Goal: Task Accomplishment & Management: Manage account settings

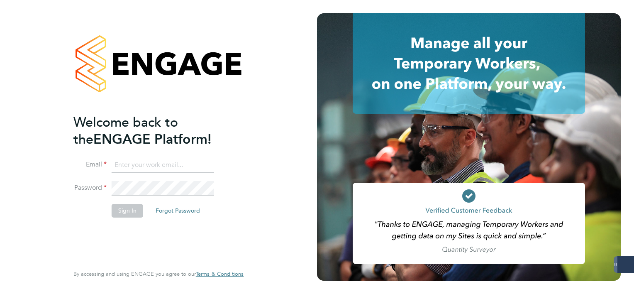
type input "mark.white@servicecare.org.uk"
click at [122, 218] on li "Sign In Forgot Password" at bounding box center [154, 215] width 162 height 22
click at [122, 214] on button "Sign In" at bounding box center [128, 210] width 32 height 13
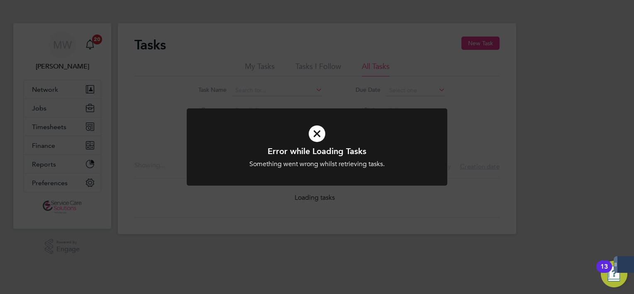
click at [63, 125] on div "Error while Loading Tasks Something went wrong whilst retrieving tasks. Cancel …" at bounding box center [317, 147] width 634 height 294
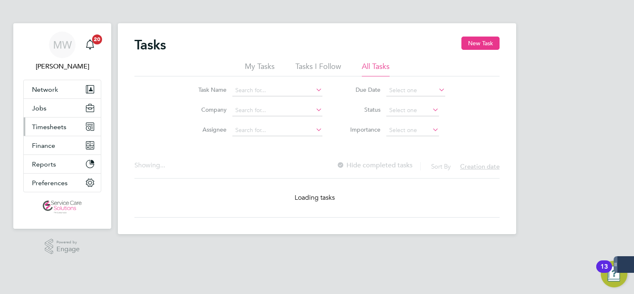
click at [63, 125] on span "Timesheets" at bounding box center [49, 127] width 34 height 8
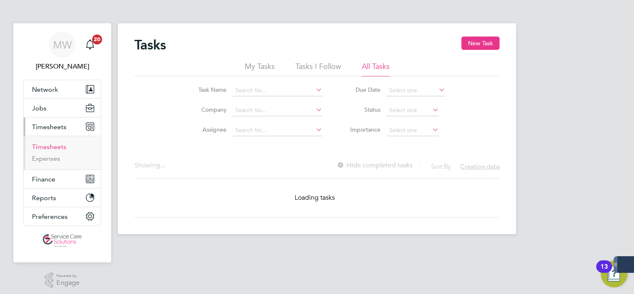
click at [49, 149] on link "Timesheets" at bounding box center [49, 147] width 34 height 8
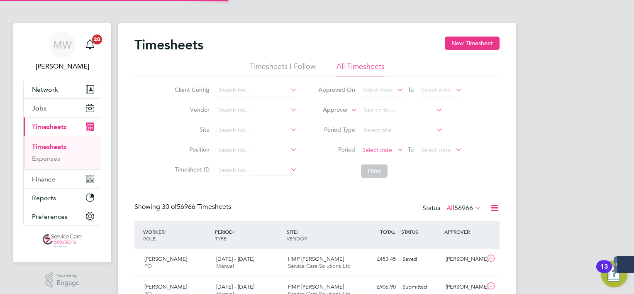
click at [378, 153] on span "Select date" at bounding box center [377, 149] width 30 height 7
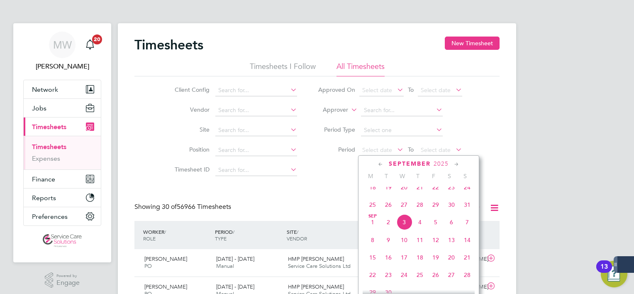
click at [370, 212] on span "25" at bounding box center [373, 205] width 16 height 16
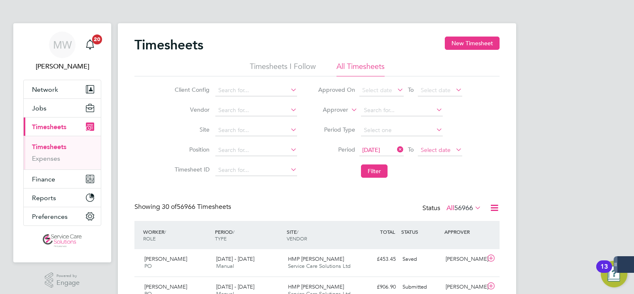
click at [438, 151] on span "Select date" at bounding box center [436, 149] width 30 height 7
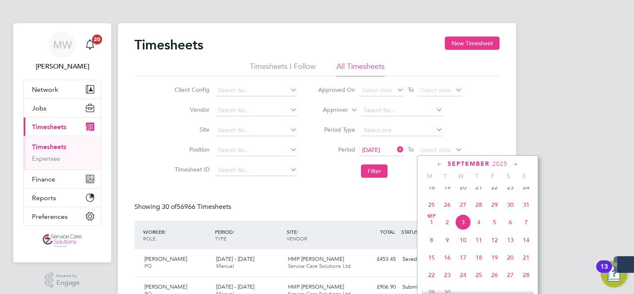
click at [525, 212] on span "31" at bounding box center [526, 205] width 16 height 16
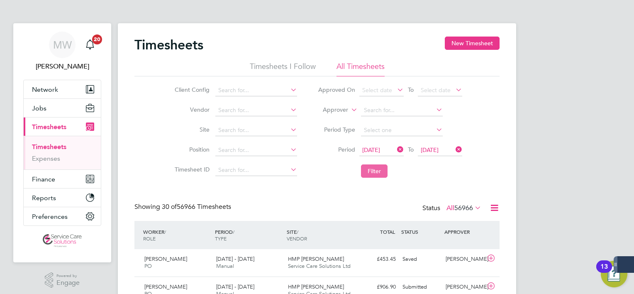
click at [374, 175] on button "Filter" at bounding box center [374, 170] width 27 height 13
click at [472, 208] on span "215" at bounding box center [467, 208] width 11 height 8
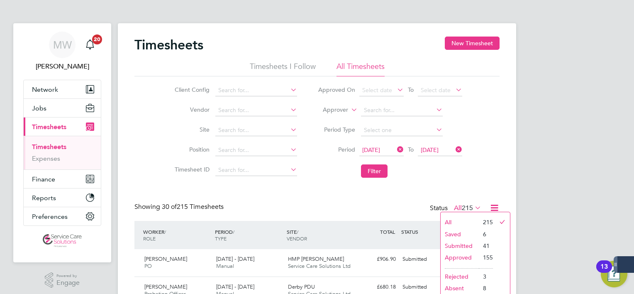
click at [451, 241] on li "Submitted" at bounding box center [460, 246] width 38 height 12
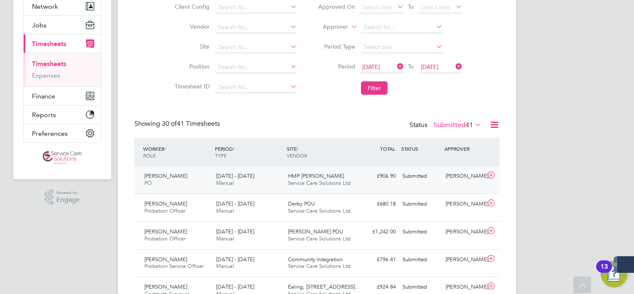
click at [321, 183] on span "Service Care Solutions Ltd" at bounding box center [319, 182] width 63 height 7
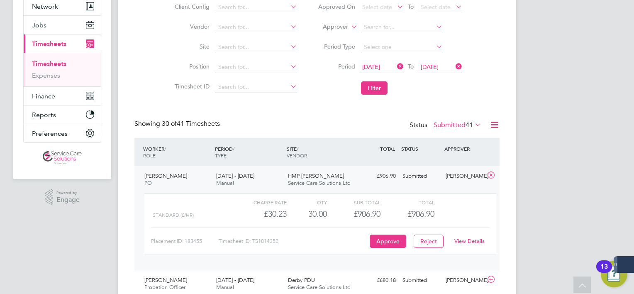
click at [462, 242] on link "View Details" at bounding box center [469, 240] width 30 height 7
click at [270, 164] on div "WORKER / ROLE WORKER / PERIOD PERIOD / TYPE SITE / VENDOR TOTAL TOTAL / STATUS …" at bounding box center [316, 152] width 365 height 28
click at [266, 172] on div "25 - 31 Aug 2025 Manual" at bounding box center [249, 179] width 72 height 21
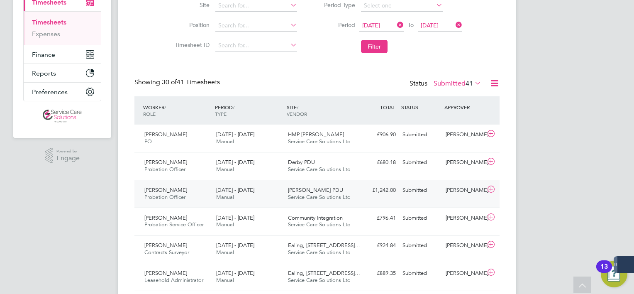
click at [264, 195] on div "25 - 31 Aug 2025 Manual" at bounding box center [249, 193] width 72 height 21
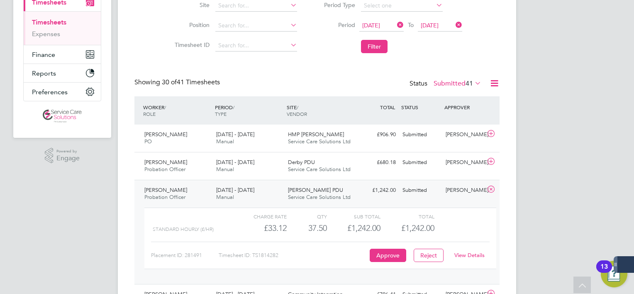
click at [463, 256] on link "View Details" at bounding box center [469, 254] width 30 height 7
click at [221, 194] on span "Manual" at bounding box center [225, 196] width 18 height 7
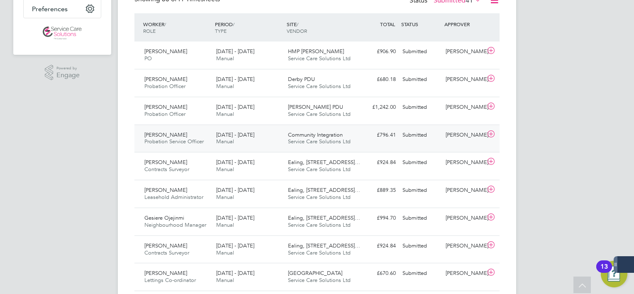
click at [223, 126] on div "Eden Podier Probation Service Officer 25 - 31 Aug 2025 25 - 31 Aug 2025 Manual …" at bounding box center [316, 138] width 365 height 28
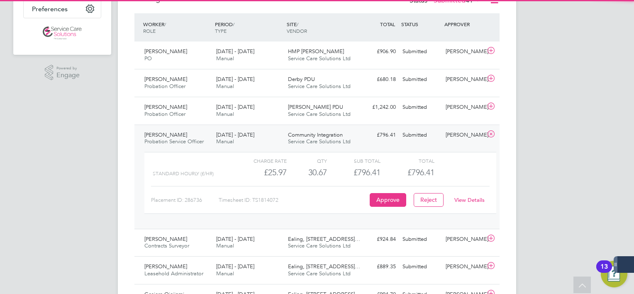
click at [481, 203] on link "View Details" at bounding box center [469, 199] width 30 height 7
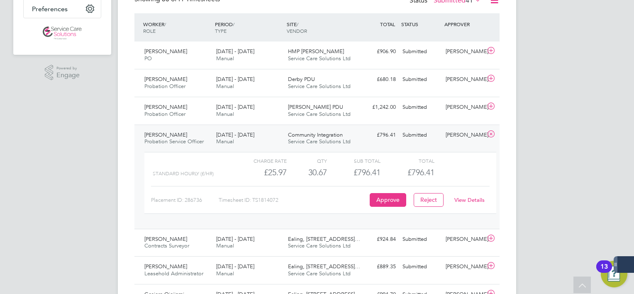
click at [193, 138] on span "Probation Service Officer" at bounding box center [173, 141] width 59 height 7
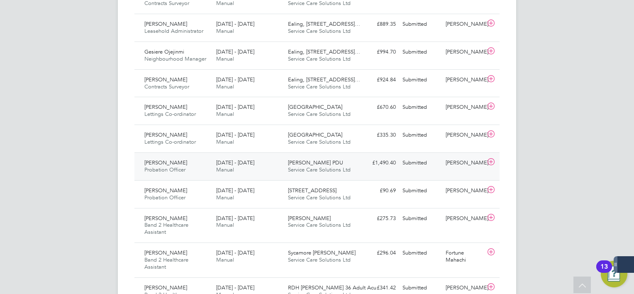
click at [191, 177] on div "Femi Williams Probation Officer 25 - 31 Aug 2025" at bounding box center [177, 166] width 72 height 21
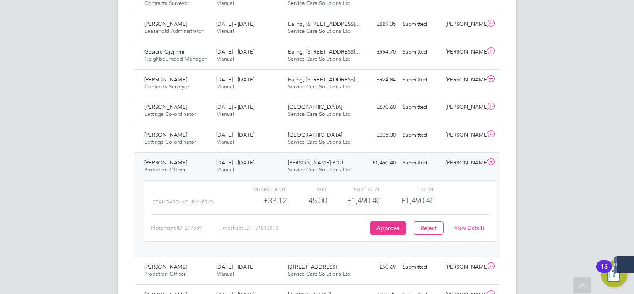
click at [459, 231] on link "View Details" at bounding box center [469, 227] width 30 height 7
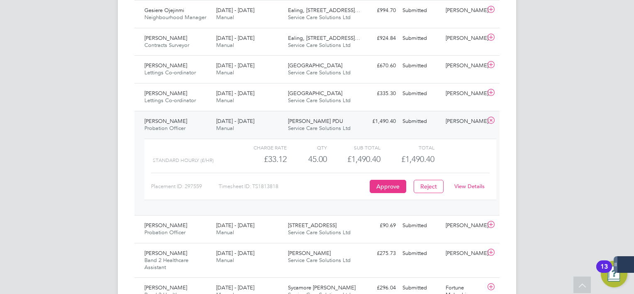
click at [200, 122] on div "Femi Williams Probation Officer 25 - 31 Aug 2025" at bounding box center [177, 125] width 72 height 21
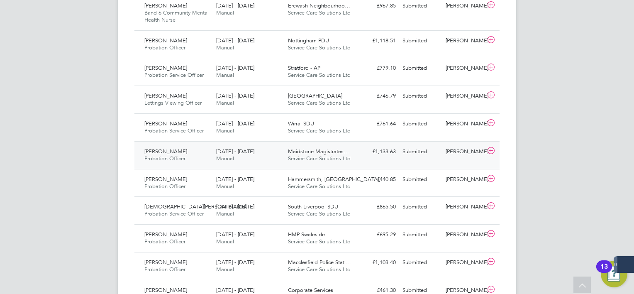
scroll to position [788, 0]
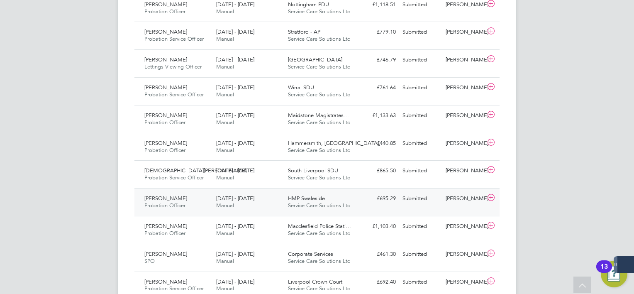
click at [190, 206] on div "Samantha Rowe Probation Officer 25 - 31 Aug 2025" at bounding box center [177, 202] width 72 height 21
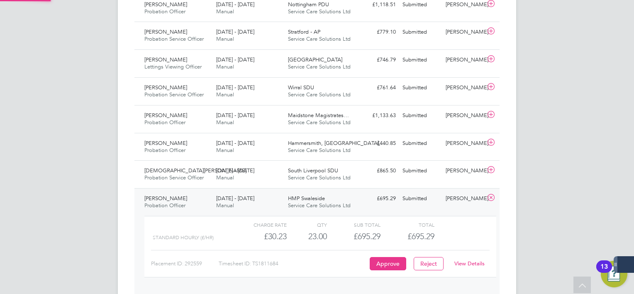
scroll to position [14, 80]
click at [483, 267] on link "View Details" at bounding box center [469, 263] width 30 height 7
click at [241, 212] on div "25 - 31 Aug 2025 Manual" at bounding box center [249, 202] width 72 height 21
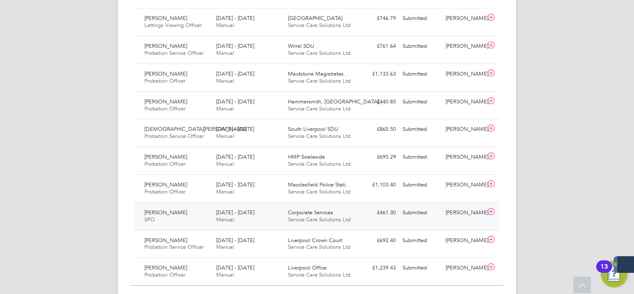
scroll to position [871, 0]
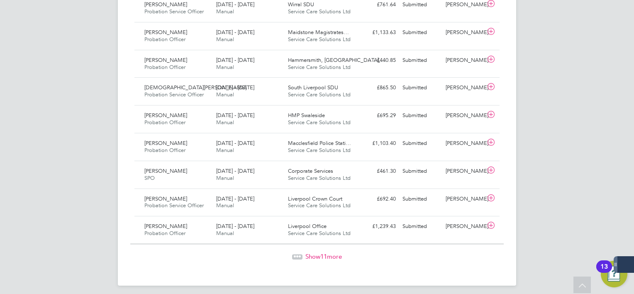
click at [322, 261] on div "Show 11 more" at bounding box center [316, 256] width 373 height 8
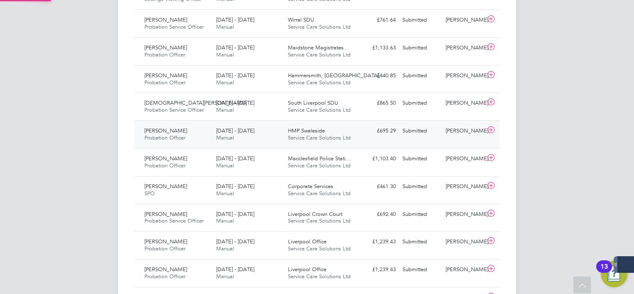
scroll to position [4, 4]
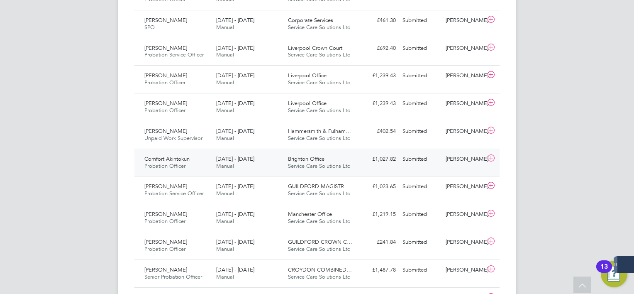
click at [266, 171] on div "25 - 31 Aug 2025 Manual" at bounding box center [249, 162] width 72 height 21
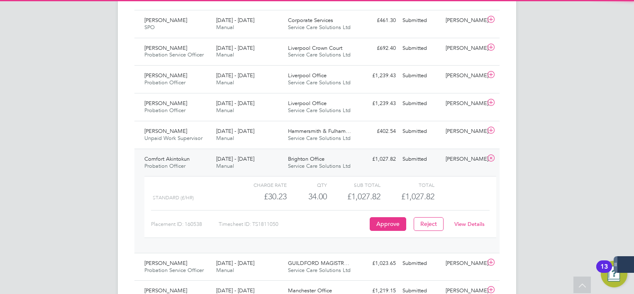
click at [489, 228] on div "View Details" at bounding box center [469, 223] width 41 height 13
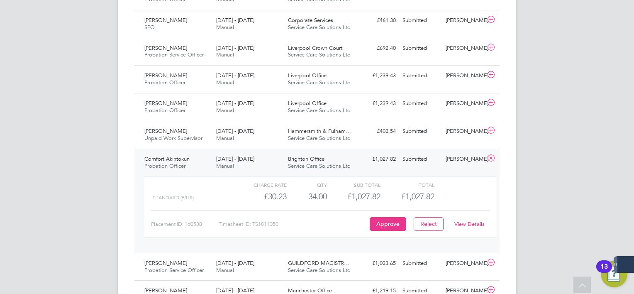
click at [482, 227] on link "View Details" at bounding box center [469, 223] width 30 height 7
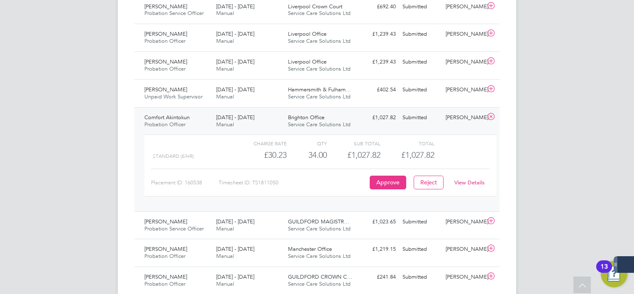
click at [213, 130] on div "25 - 31 Aug 2025 Manual" at bounding box center [249, 121] width 72 height 21
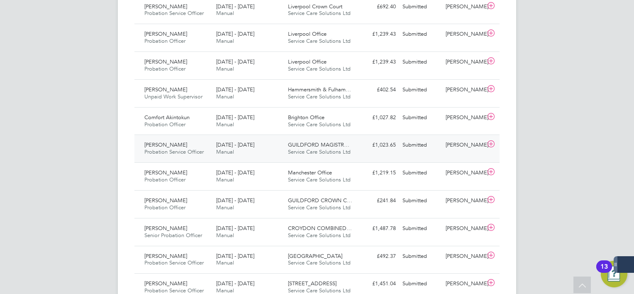
click at [212, 152] on div "Zahra Hassanali Probation Service Officer 25 - 31 Aug 2025" at bounding box center [177, 148] width 72 height 21
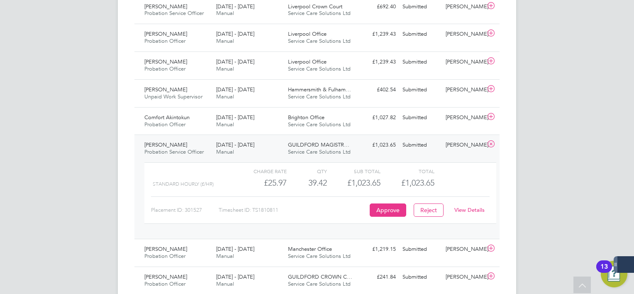
click at [480, 213] on link "View Details" at bounding box center [469, 209] width 30 height 7
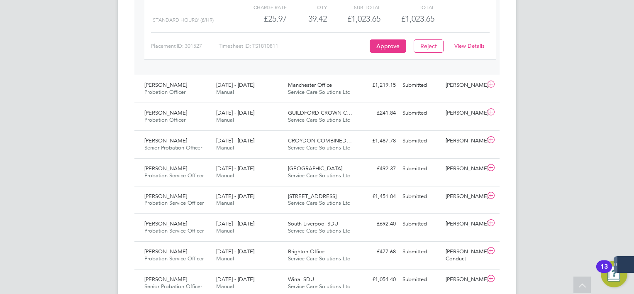
scroll to position [1229, 0]
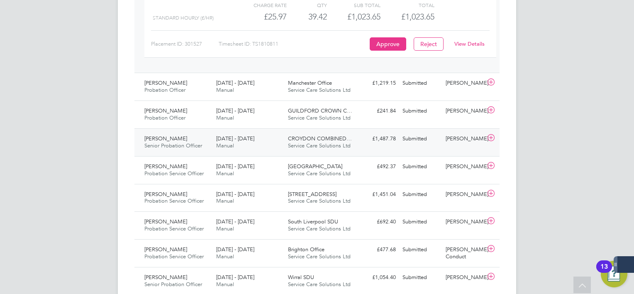
click at [195, 149] on span "Senior Probation Officer" at bounding box center [173, 145] width 58 height 7
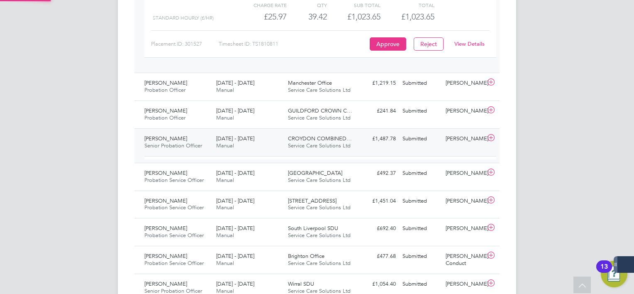
scroll to position [14, 80]
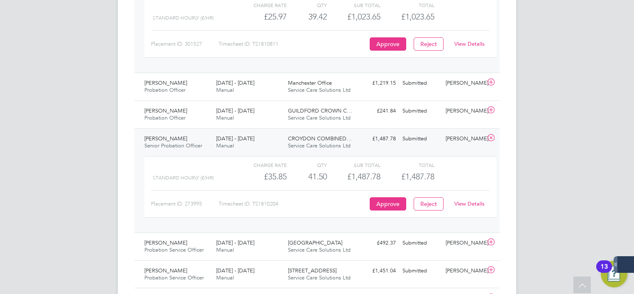
click at [474, 207] on link "View Details" at bounding box center [469, 203] width 30 height 7
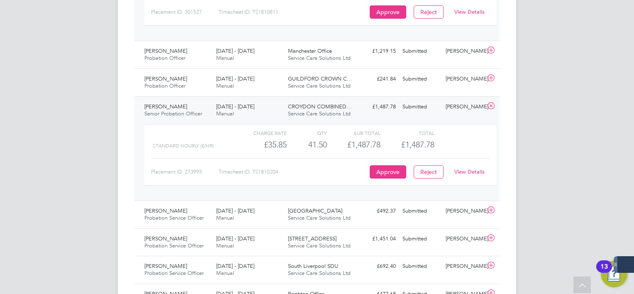
scroll to position [1312, 0]
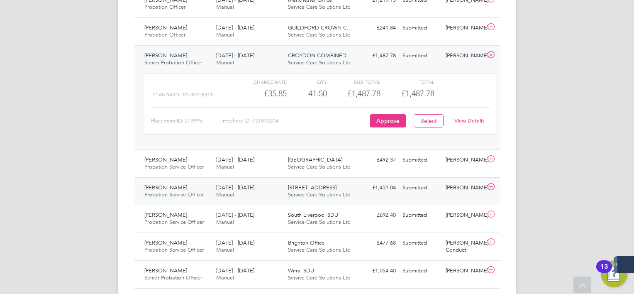
click at [209, 194] on div "Anthony Butterfield Probation Service Officer 25 - 31 Aug 2025" at bounding box center [177, 191] width 72 height 21
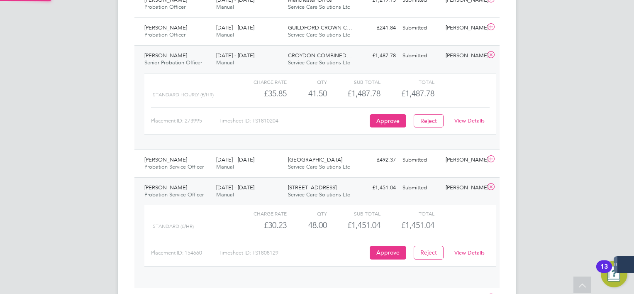
scroll to position [14, 80]
click at [472, 256] on link "View Details" at bounding box center [469, 252] width 30 height 7
click at [222, 187] on div "25 - 31 Aug 2025 Manual" at bounding box center [249, 191] width 72 height 21
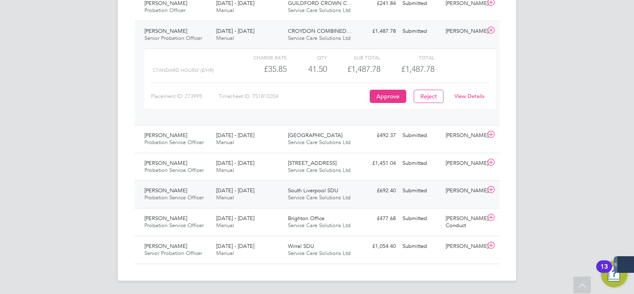
scroll to position [1340, 0]
click at [234, 221] on span "[DATE] - [DATE]" at bounding box center [235, 217] width 38 height 7
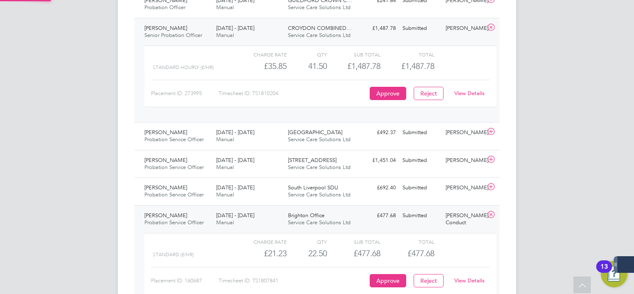
scroll to position [14, 80]
click at [470, 284] on link "View Details" at bounding box center [469, 280] width 30 height 7
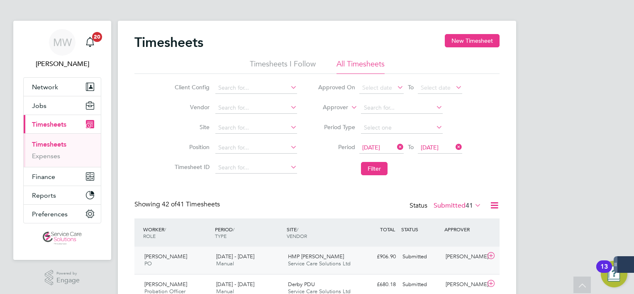
scroll to position [0, 0]
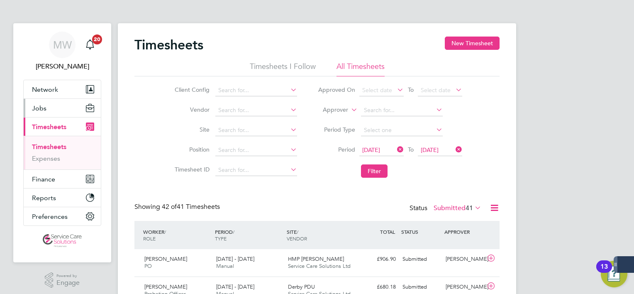
click at [45, 114] on button "Jobs" at bounding box center [62, 108] width 77 height 18
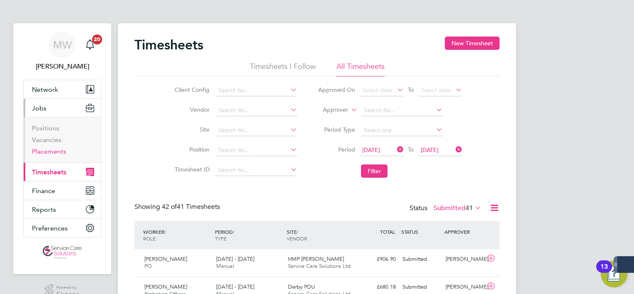
click at [54, 154] on link "Placements" at bounding box center [49, 151] width 34 height 8
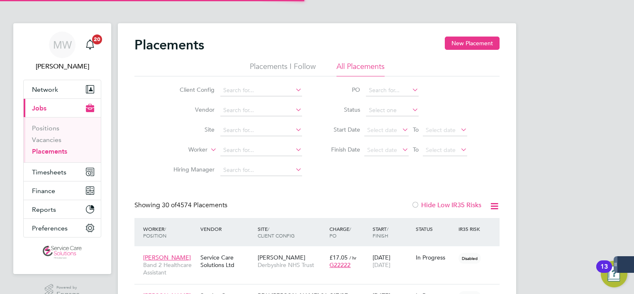
scroll to position [24, 72]
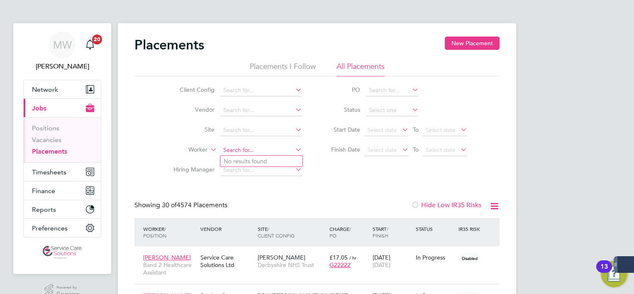
click at [251, 152] on input at bounding box center [261, 150] width 82 height 12
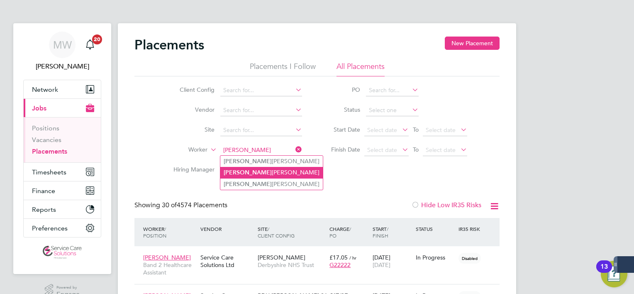
click at [250, 169] on li "Holly Richardson" at bounding box center [271, 172] width 102 height 11
type input "Holly Richardson"
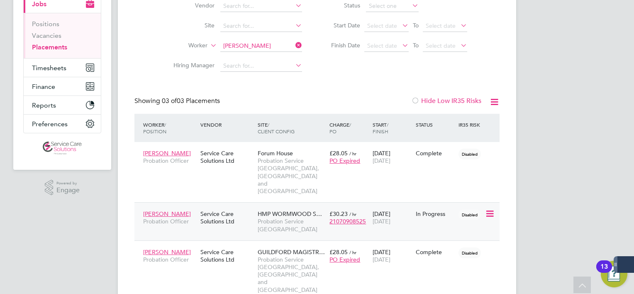
click at [247, 206] on div "Service Care Solutions Ltd" at bounding box center [226, 217] width 57 height 23
click at [294, 44] on icon at bounding box center [294, 45] width 0 height 12
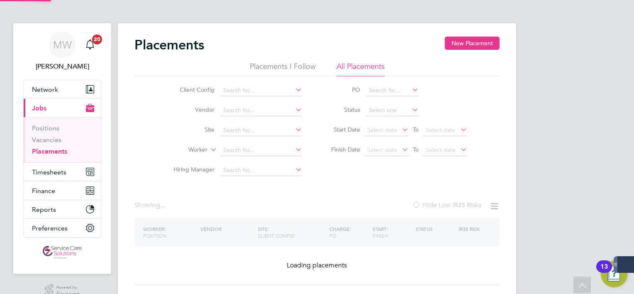
click at [280, 45] on div "Placements New Placement" at bounding box center [316, 49] width 365 height 25
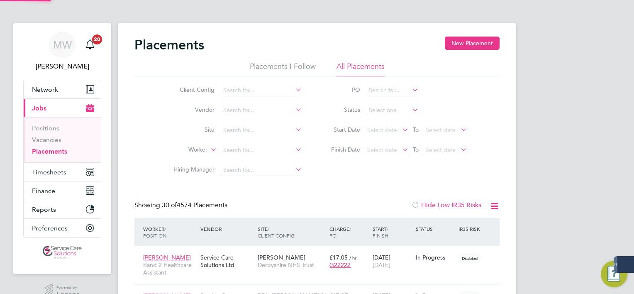
scroll to position [4, 4]
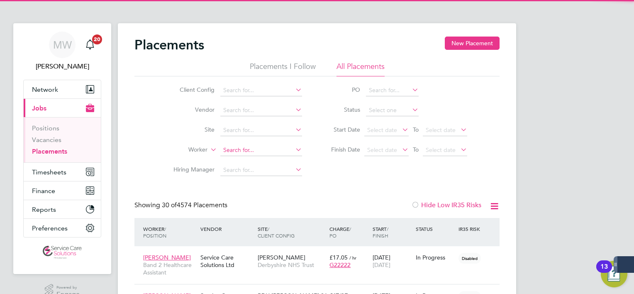
click at [261, 153] on input at bounding box center [261, 150] width 82 height 12
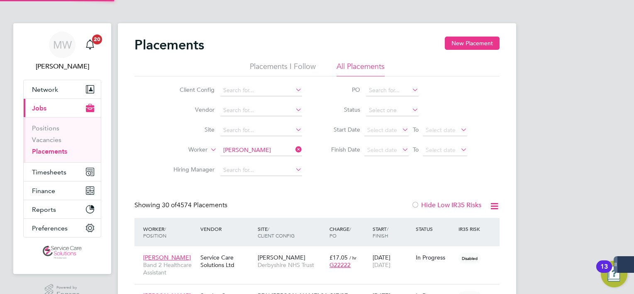
click at [271, 159] on b "Rowe" at bounding box center [295, 161] width 48 height 7
type input "[PERSON_NAME]"
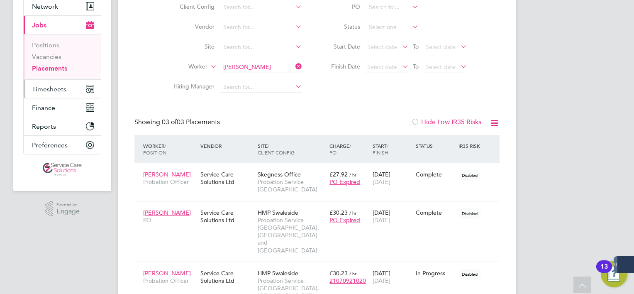
click at [55, 93] on button "Timesheets" at bounding box center [62, 89] width 77 height 18
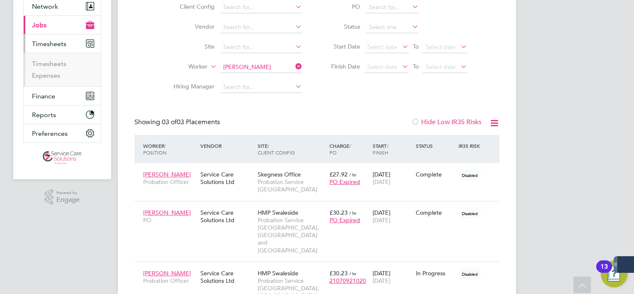
click at [55, 68] on li "Timesheets" at bounding box center [63, 66] width 62 height 12
click at [55, 66] on link "Timesheets" at bounding box center [49, 64] width 34 height 8
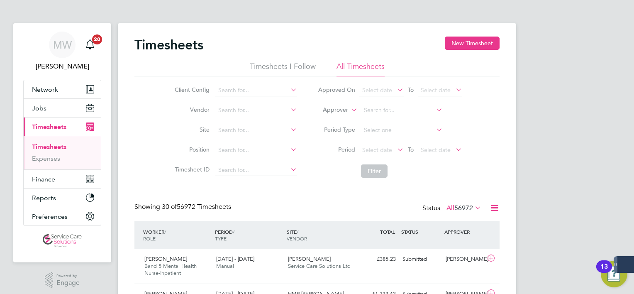
click at [336, 109] on label "Approver" at bounding box center [329, 110] width 37 height 8
click at [328, 123] on li "Worker" at bounding box center [327, 119] width 41 height 11
click at [379, 107] on input at bounding box center [402, 111] width 82 height 12
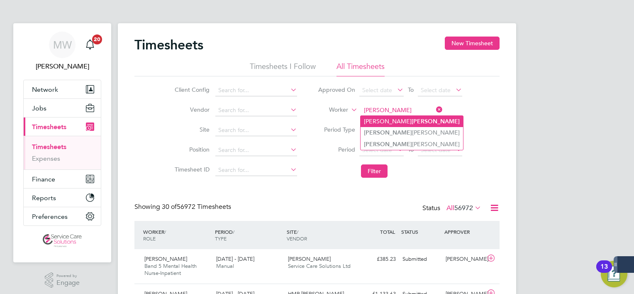
click at [392, 126] on li "Samantha Rowe" at bounding box center [412, 121] width 102 height 11
type input "[PERSON_NAME]"
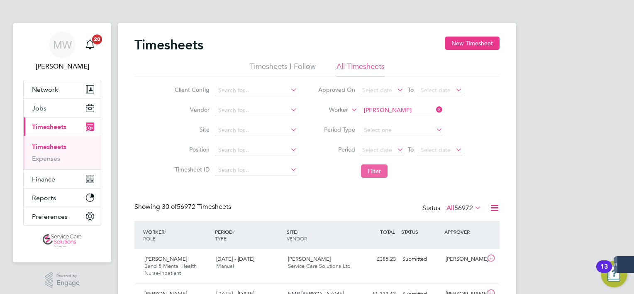
click at [378, 166] on button "Filter" at bounding box center [374, 170] width 27 height 13
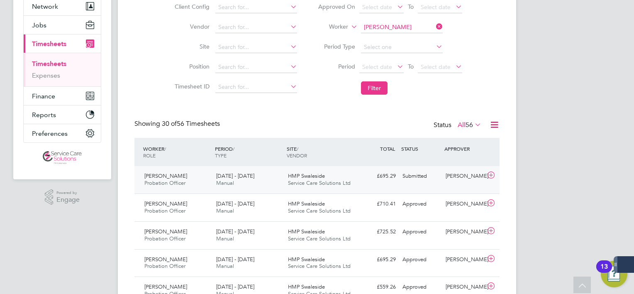
click at [323, 191] on div "Samantha Rowe Probation Officer 25 - 31 Aug 2025 25 - 31 Aug 2025 Manual HMP Sw…" at bounding box center [316, 179] width 365 height 27
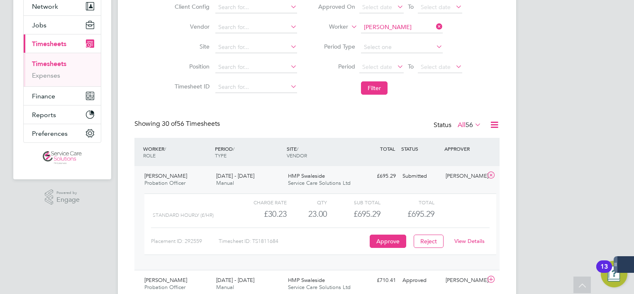
click at [468, 236] on div "View Details" at bounding box center [469, 240] width 41 height 13
click at [466, 241] on link "View Details" at bounding box center [469, 240] width 30 height 7
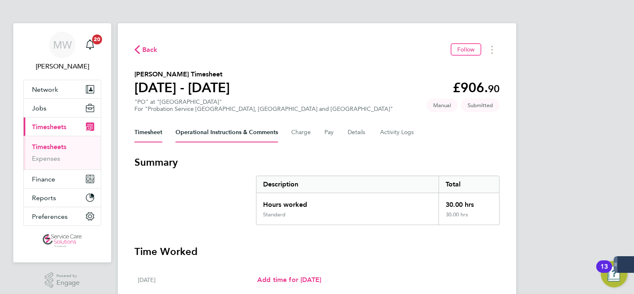
click at [196, 140] on Comments-tab "Operational Instructions & Comments" at bounding box center [226, 132] width 102 height 20
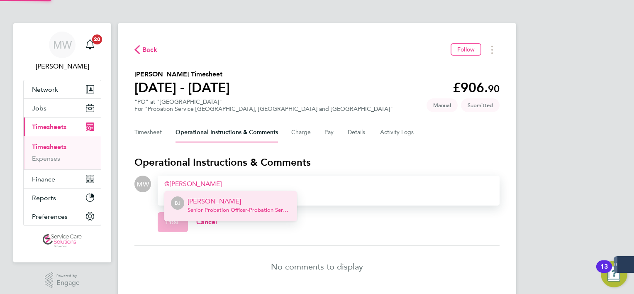
click at [211, 196] on li "BJ Barbara Jones Senior Probation Officer - Probation Service" at bounding box center [230, 206] width 133 height 30
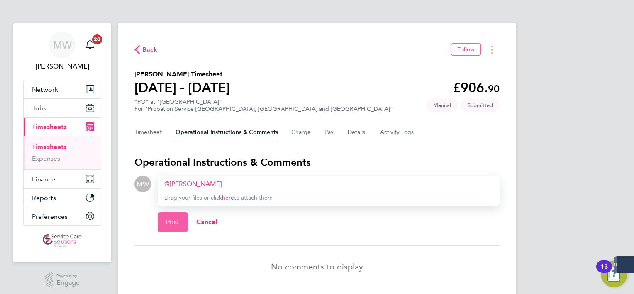
click at [173, 222] on span "Post" at bounding box center [173, 222] width 14 height 8
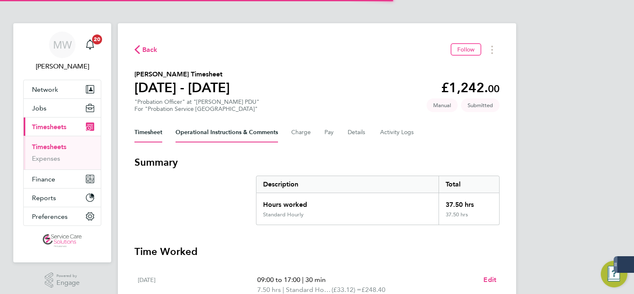
click at [193, 138] on Comments-tab "Operational Instructions & Comments" at bounding box center [226, 132] width 102 height 20
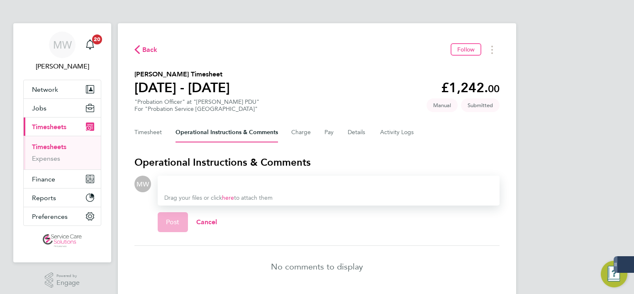
click at [207, 179] on div at bounding box center [328, 184] width 329 height 10
click at [178, 241] on form "MW Drop your files here Supported files: JPG, JPEG, PNG, GIF or PDF Amina Campb…" at bounding box center [316, 210] width 365 height 70
click at [175, 232] on div "Post Cancel" at bounding box center [329, 221] width 342 height 33
click at [171, 226] on button "Post" at bounding box center [173, 222] width 30 height 20
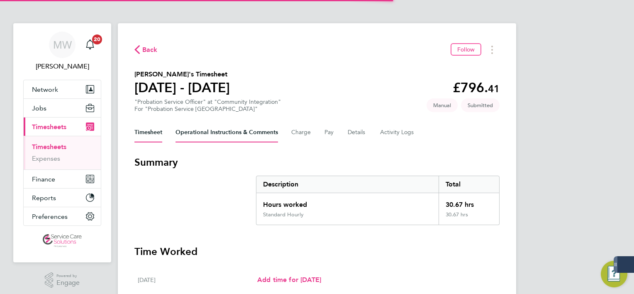
click at [192, 135] on Comments-tab "Operational Instructions & Comments" at bounding box center [226, 132] width 102 height 20
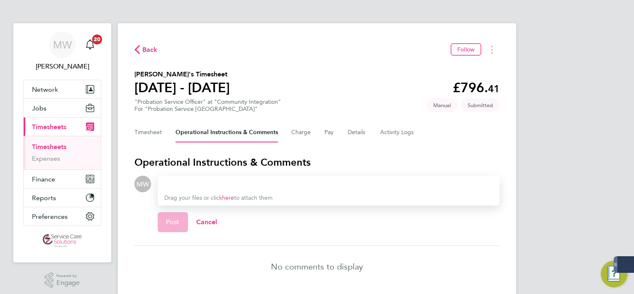
click at [193, 183] on div at bounding box center [328, 184] width 329 height 10
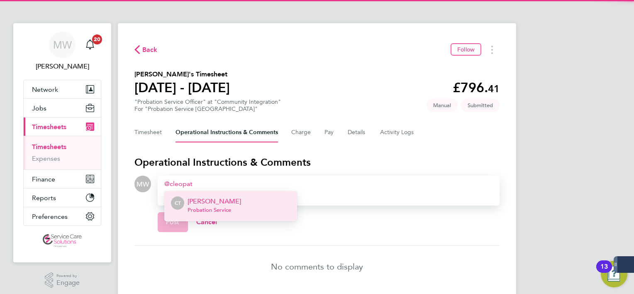
click at [200, 204] on p "Cleopatra Thomas-Richards" at bounding box center [215, 201] width 54 height 10
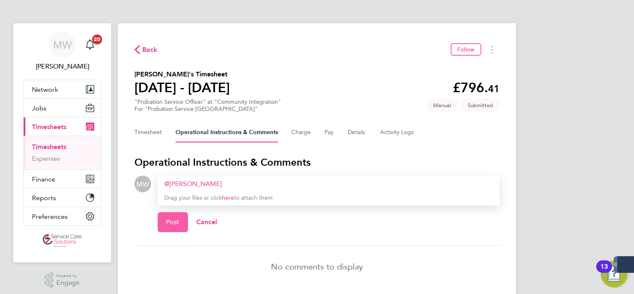
click at [174, 225] on span "Post" at bounding box center [173, 222] width 14 height 8
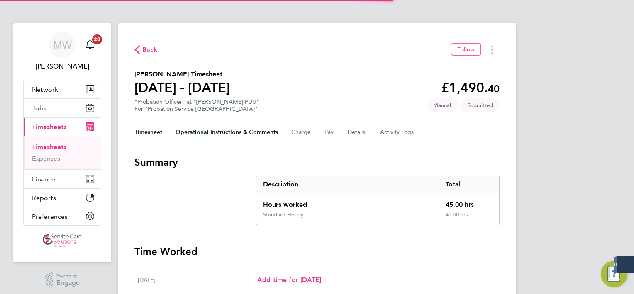
click at [207, 134] on Comments-tab "Operational Instructions & Comments" at bounding box center [226, 132] width 102 height 20
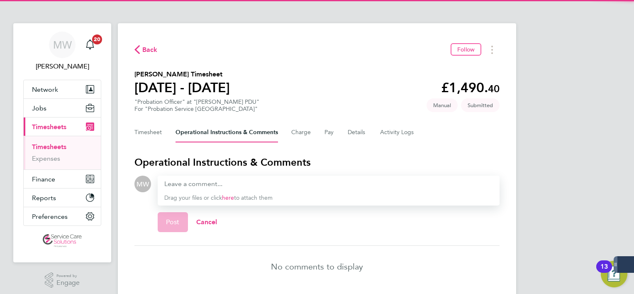
click at [204, 176] on div "Drag your files or click here to attach them" at bounding box center [329, 190] width 342 height 30
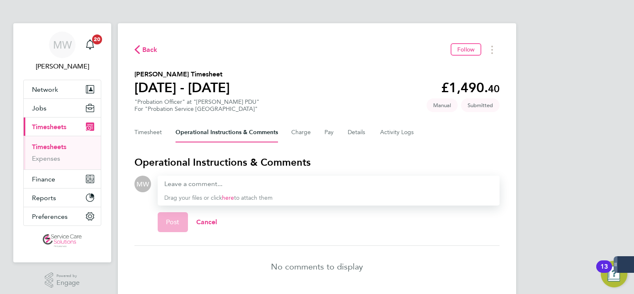
click at [205, 183] on div at bounding box center [328, 184] width 329 height 10
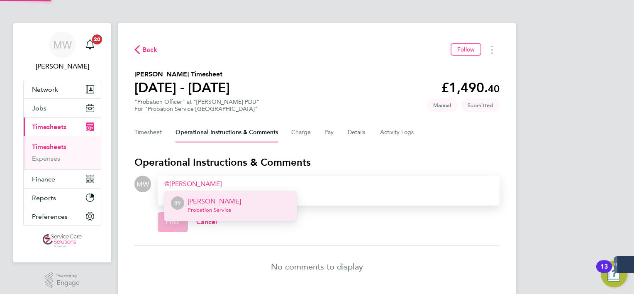
click at [219, 203] on p "Rebecca Young" at bounding box center [215, 201] width 54 height 10
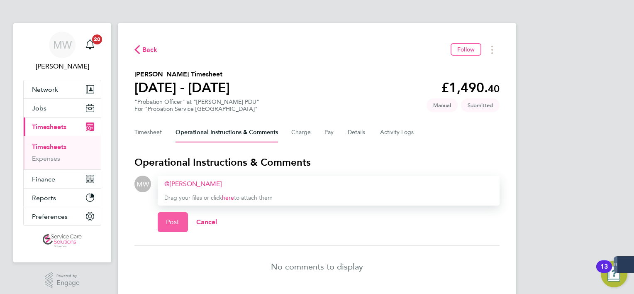
click at [163, 228] on button "Post" at bounding box center [173, 222] width 30 height 20
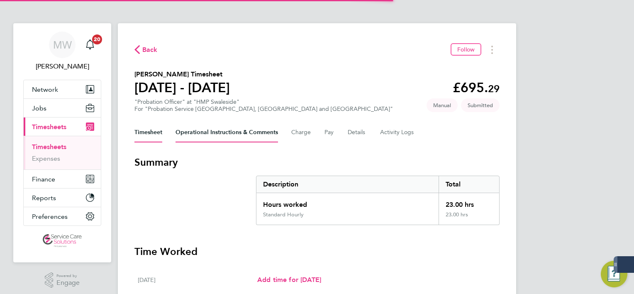
click at [194, 134] on Comments-tab "Operational Instructions & Comments" at bounding box center [226, 132] width 102 height 20
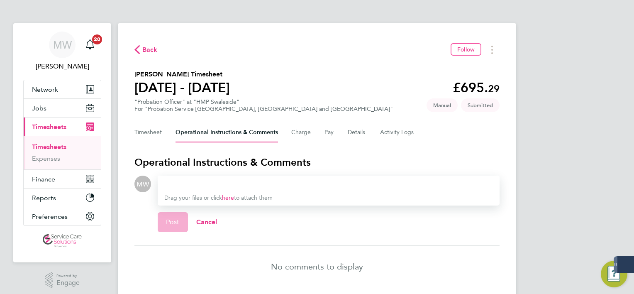
click at [201, 181] on div at bounding box center [328, 184] width 329 height 10
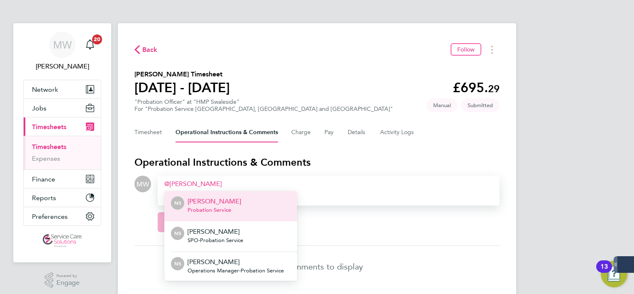
click at [232, 210] on li "NS Nicola Stuart Probation Service" at bounding box center [230, 206] width 133 height 30
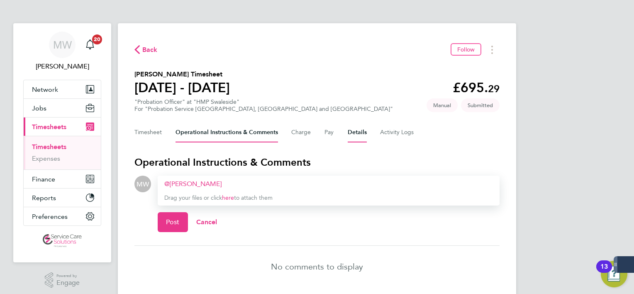
click at [360, 136] on button "Details" at bounding box center [357, 132] width 19 height 20
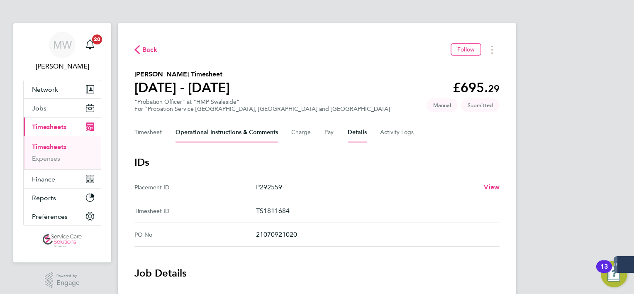
click at [203, 137] on Comments-tab "Operational Instructions & Comments" at bounding box center [226, 132] width 102 height 20
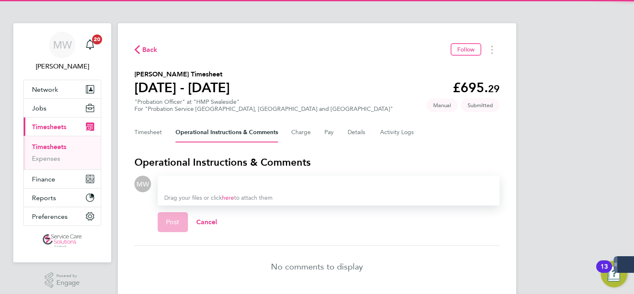
click at [176, 184] on div at bounding box center [328, 184] width 329 height 10
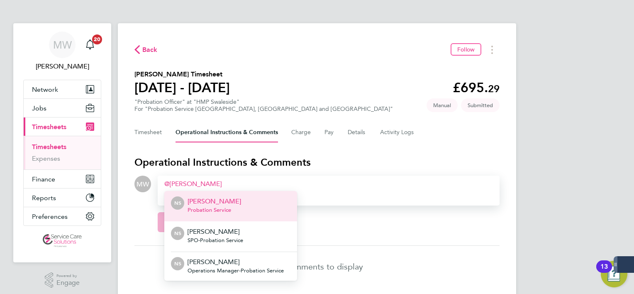
click at [204, 210] on span "Probation Service" at bounding box center [215, 210] width 54 height 7
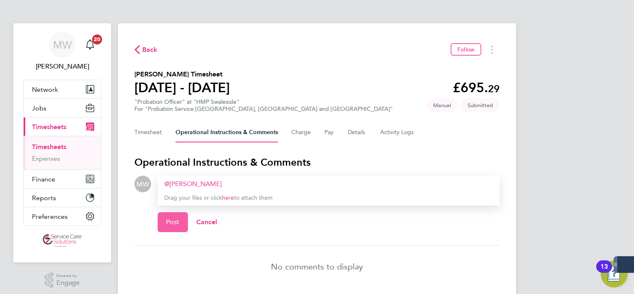
click at [175, 222] on span "Post" at bounding box center [173, 222] width 14 height 8
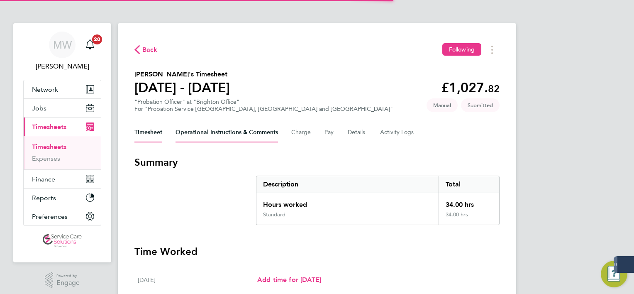
click at [229, 134] on Comments-tab "Operational Instructions & Comments" at bounding box center [226, 132] width 102 height 20
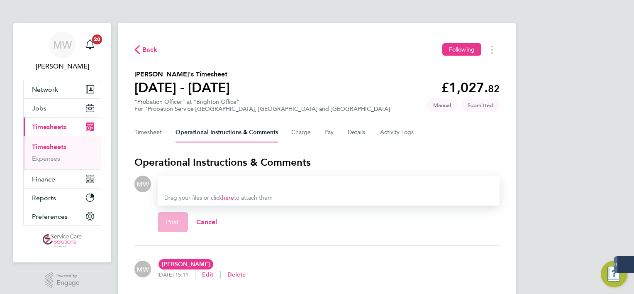
click at [226, 186] on div at bounding box center [328, 184] width 329 height 10
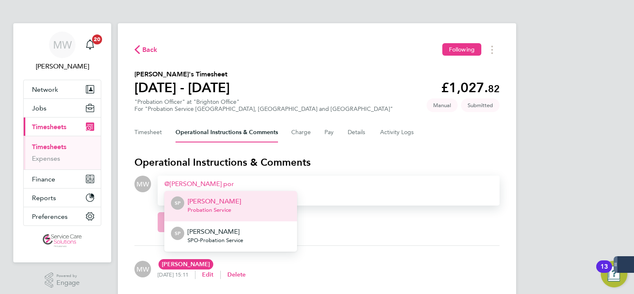
click at [232, 202] on li "SP Sarah Porcas Probation Service" at bounding box center [230, 206] width 133 height 30
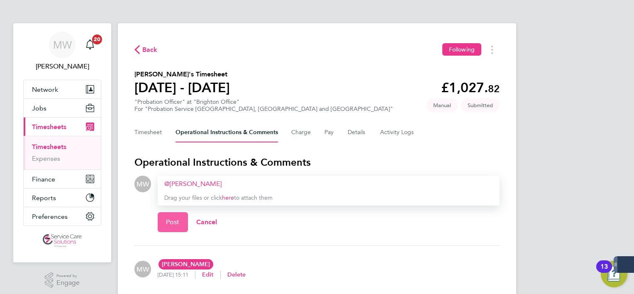
click at [163, 222] on button "Post" at bounding box center [173, 222] width 30 height 20
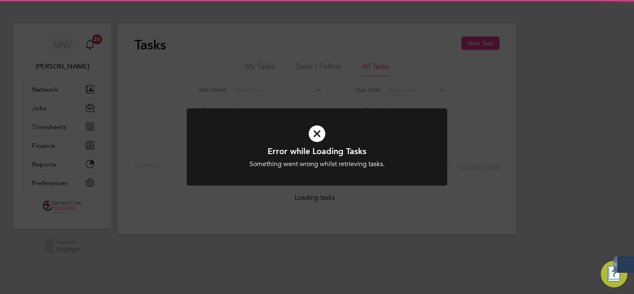
click at [115, 146] on div "Error while Loading Tasks Something went wrong whilst retrieving tasks. Cancel …" at bounding box center [317, 147] width 634 height 294
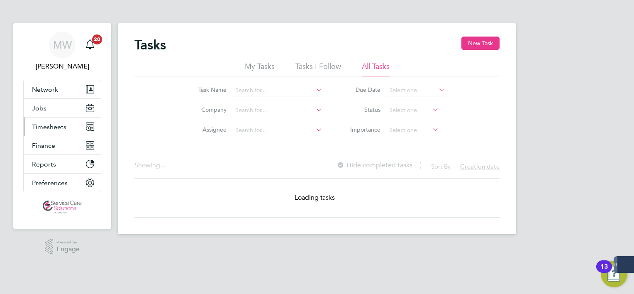
click at [52, 125] on span "Timesheets" at bounding box center [49, 127] width 34 height 8
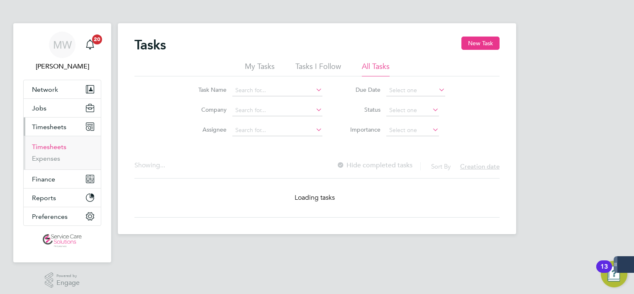
click at [53, 149] on link "Timesheets" at bounding box center [49, 147] width 34 height 8
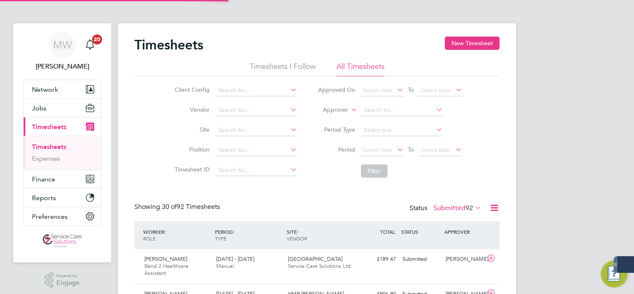
click at [339, 109] on label "Approver" at bounding box center [329, 110] width 37 height 8
click at [327, 119] on li "Worker" at bounding box center [327, 119] width 41 height 11
click at [397, 106] on input at bounding box center [402, 111] width 82 height 12
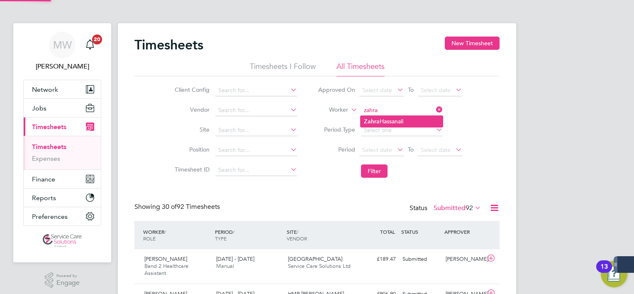
click at [394, 118] on li "Zahra Hassanali" at bounding box center [402, 121] width 82 height 11
type input "[PERSON_NAME]"
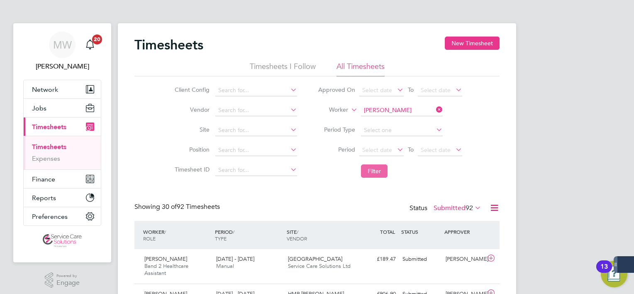
click at [379, 169] on button "Filter" at bounding box center [374, 170] width 27 height 13
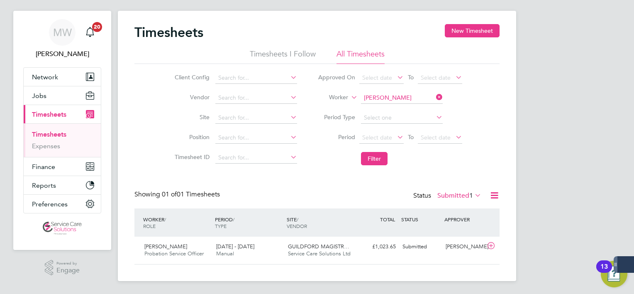
click at [458, 195] on label "Submitted 1" at bounding box center [459, 195] width 44 height 8
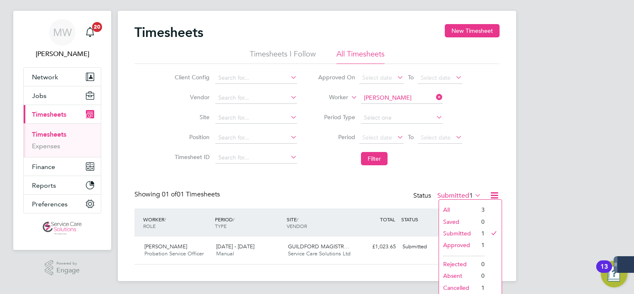
click at [451, 207] on li "All" at bounding box center [458, 210] width 38 height 12
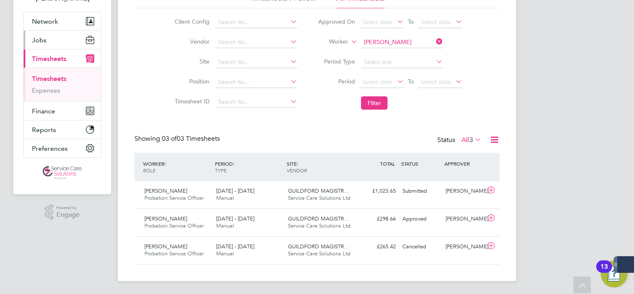
click at [51, 46] on button "Jobs" at bounding box center [62, 40] width 77 height 18
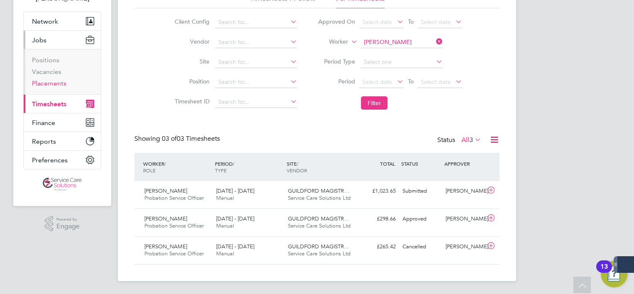
click at [53, 84] on link "Placements" at bounding box center [49, 83] width 34 height 8
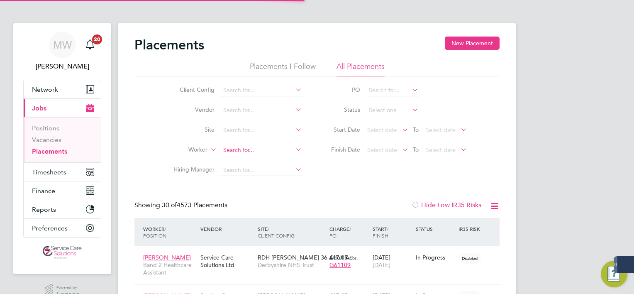
scroll to position [24, 72]
click at [242, 151] on input at bounding box center [261, 150] width 82 height 12
click at [252, 174] on li "Femi Williams" at bounding box center [261, 172] width 82 height 11
type input "Femi Williams"
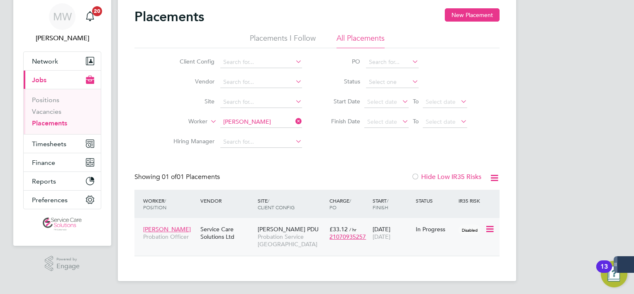
click at [288, 234] on span "Probation Service London" at bounding box center [292, 240] width 68 height 15
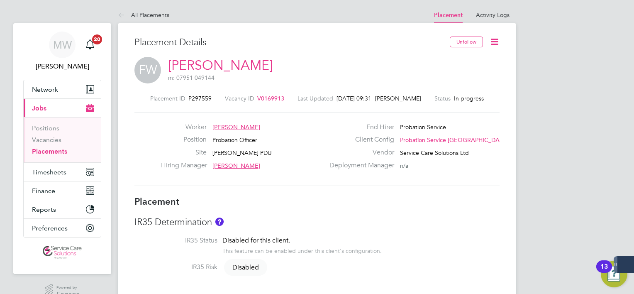
click at [494, 38] on icon at bounding box center [494, 42] width 10 height 10
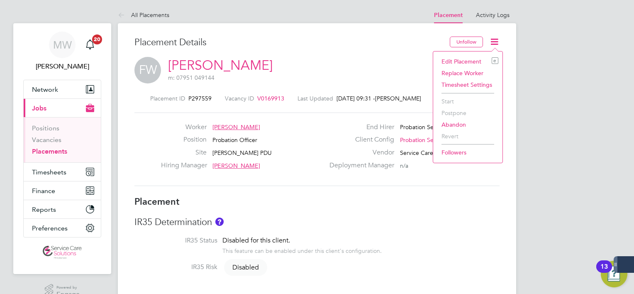
click at [463, 58] on li "Edit Placement e" at bounding box center [467, 62] width 61 height 12
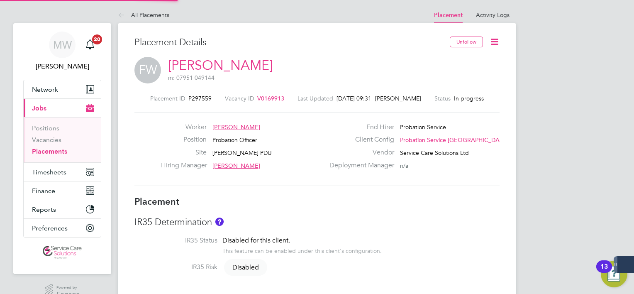
type input "Alexandra Johnson"
type input "Rebecca Young"
type input "30 Jun 2025"
type input "28 Sep 2025"
type input "08:00"
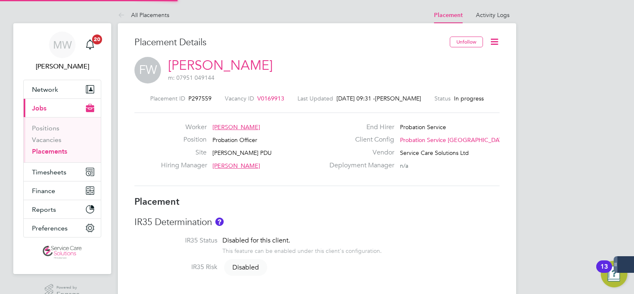
type input "18:00"
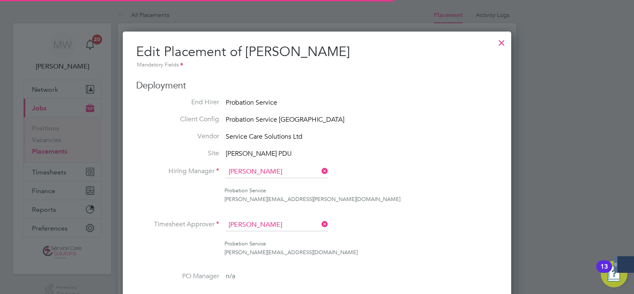
scroll to position [4, 4]
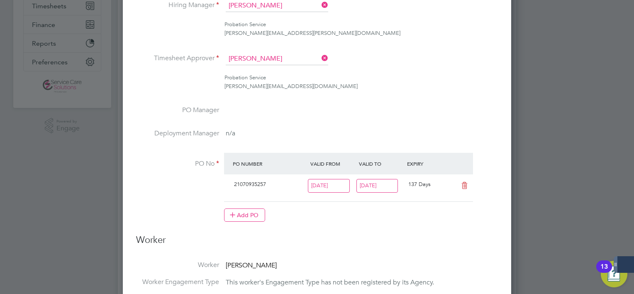
click at [320, 59] on icon at bounding box center [320, 58] width 0 height 12
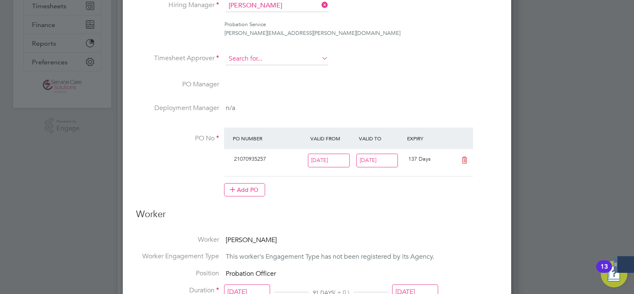
click at [304, 58] on input at bounding box center [277, 59] width 102 height 12
type input "damian small"
click at [403, 58] on li "Timesheet Approver" at bounding box center [317, 63] width 362 height 21
click at [258, 58] on input at bounding box center [277, 59] width 102 height 12
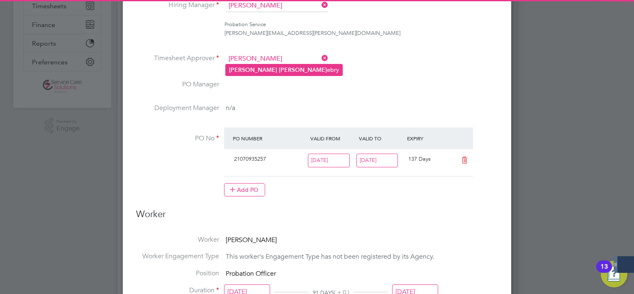
click at [261, 64] on li "Sarah Henn ebry" at bounding box center [284, 69] width 117 height 11
type input "Sarah Hennebry"
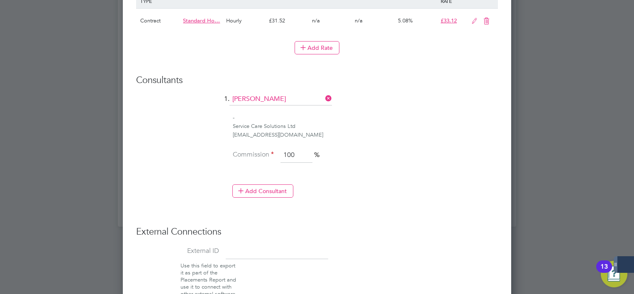
scroll to position [644, 0]
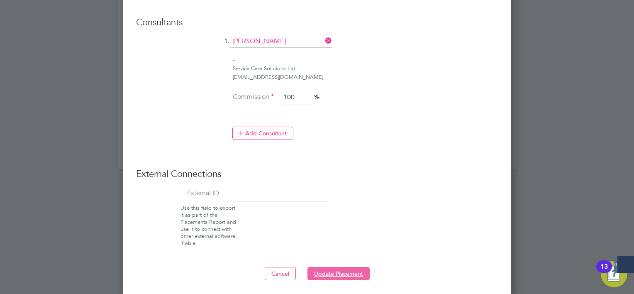
click at [347, 267] on button "Update Placement" at bounding box center [338, 273] width 62 height 13
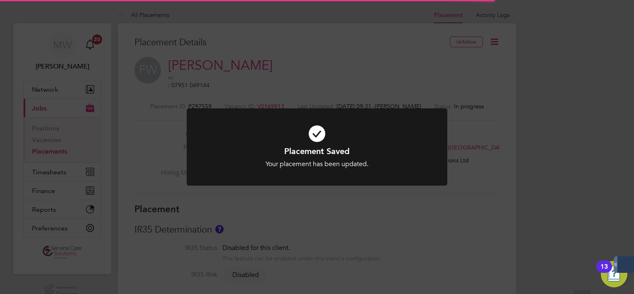
scroll to position [24, 58]
click at [45, 145] on div "Placement Saved Your placement has been updated. Cancel Okay" at bounding box center [317, 147] width 634 height 294
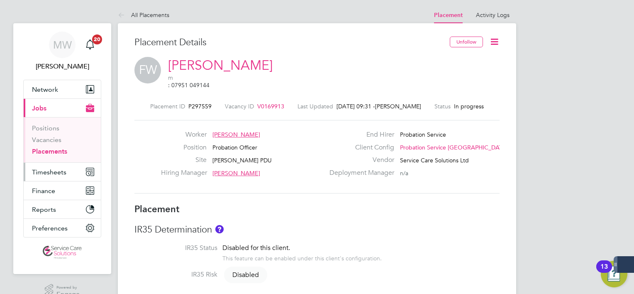
click at [43, 176] on button "Timesheets" at bounding box center [62, 172] width 77 height 18
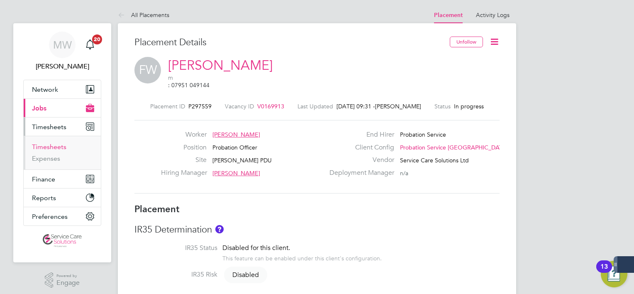
click at [57, 143] on link "Timesheets" at bounding box center [49, 147] width 34 height 8
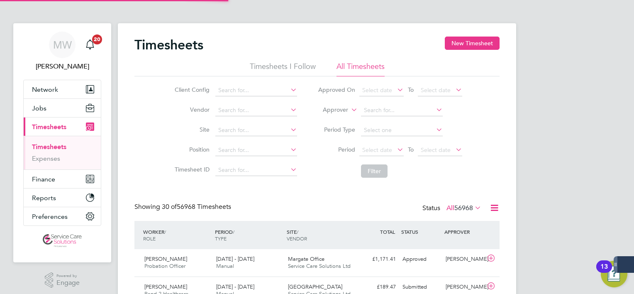
scroll to position [21, 72]
click at [337, 105] on li "Approver" at bounding box center [389, 110] width 165 height 20
click at [332, 115] on li "Approver" at bounding box center [389, 110] width 165 height 20
click at [335, 112] on label "Approver" at bounding box center [329, 110] width 37 height 8
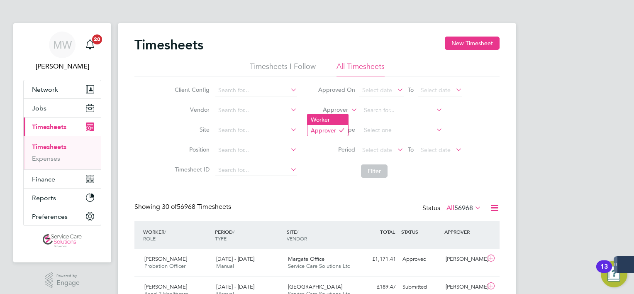
click at [330, 116] on li "Worker" at bounding box center [327, 119] width 41 height 11
click at [382, 111] on input at bounding box center [402, 111] width 82 height 12
click at [390, 119] on li "Zahra Hassanali" at bounding box center [402, 121] width 82 height 11
type input "Zahra Hassanali"
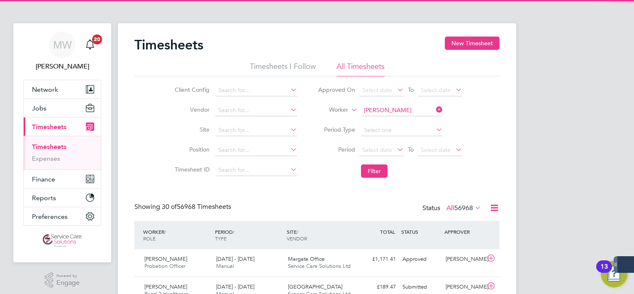
click at [370, 162] on li "Filter" at bounding box center [389, 171] width 165 height 22
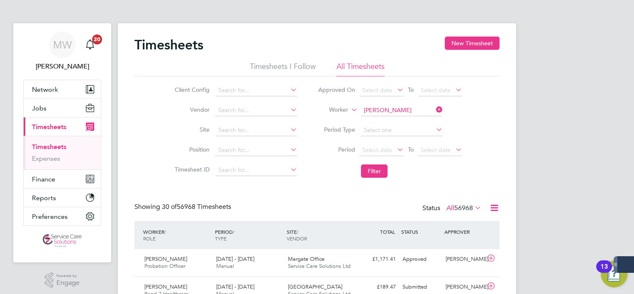
click at [370, 163] on li "Filter" at bounding box center [389, 171] width 165 height 22
click at [369, 169] on button "Filter" at bounding box center [374, 170] width 27 height 13
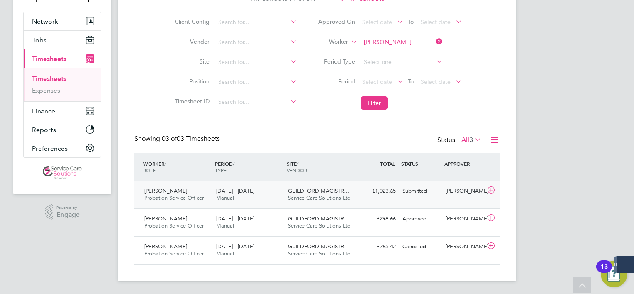
click at [344, 190] on span "GUILDFORD MAGISTR…" at bounding box center [318, 190] width 61 height 7
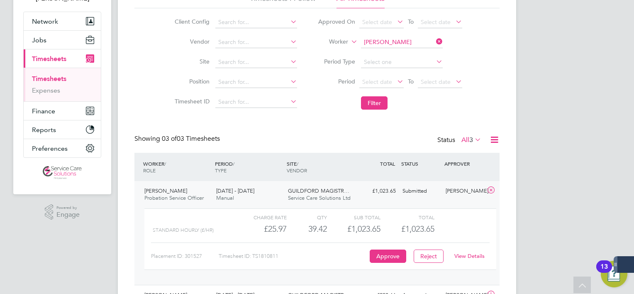
click at [462, 256] on link "View Details" at bounding box center [469, 255] width 30 height 7
click at [231, 191] on span "[DATE] - [DATE]" at bounding box center [235, 190] width 38 height 7
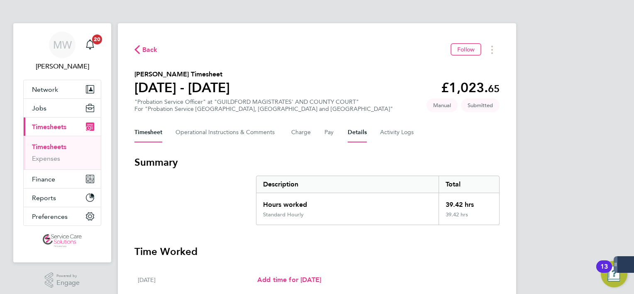
click at [356, 133] on button "Details" at bounding box center [357, 132] width 19 height 20
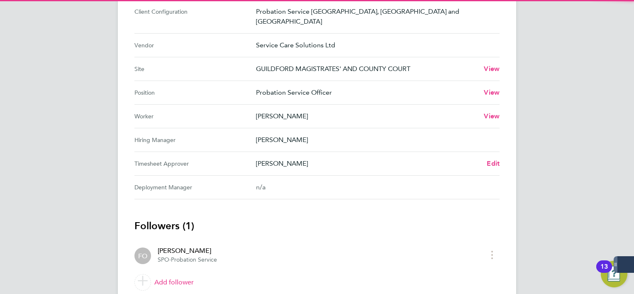
scroll to position [332, 0]
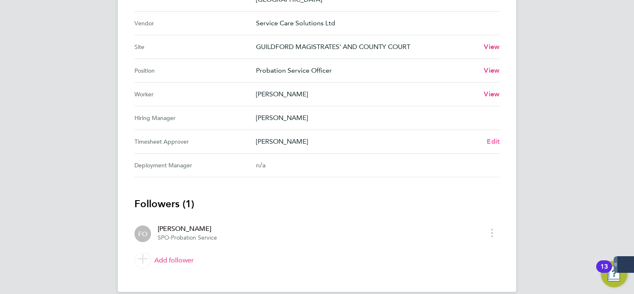
click at [493, 137] on span "Edit" at bounding box center [493, 141] width 13 height 8
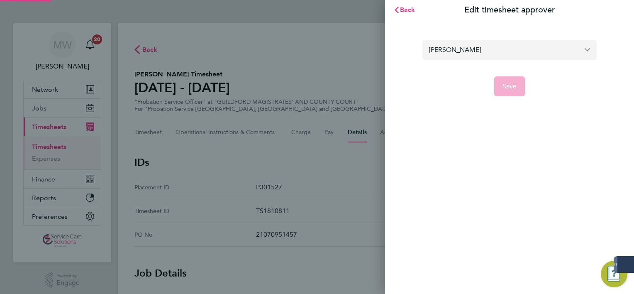
click at [453, 50] on input "[PERSON_NAME]" at bounding box center [509, 49] width 174 height 19
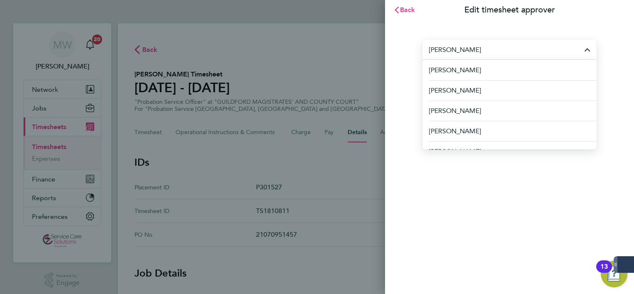
type input "z"
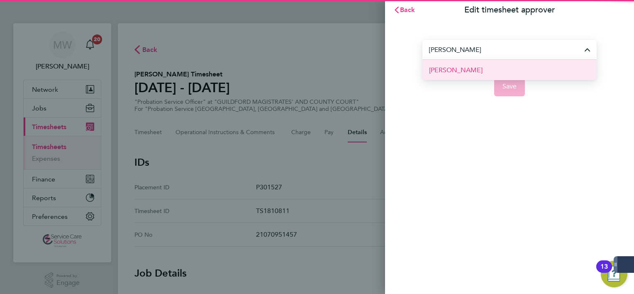
click at [461, 68] on span "[PERSON_NAME]" at bounding box center [456, 70] width 54 height 10
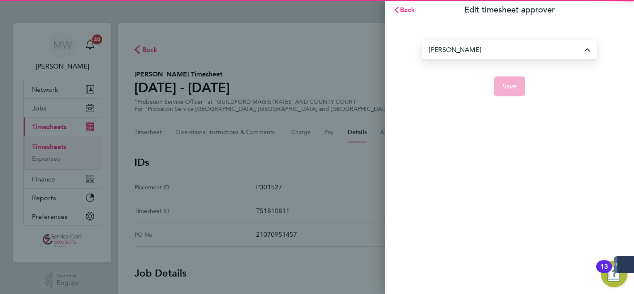
type input "[PERSON_NAME]"
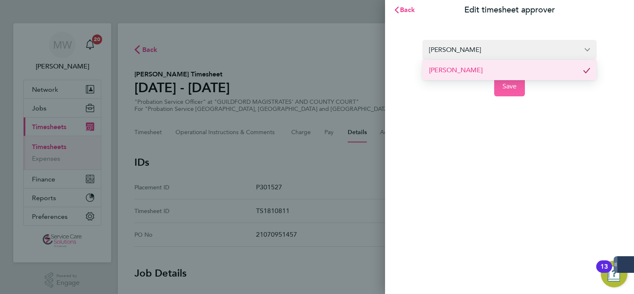
click at [507, 77] on button "Save" at bounding box center [509, 86] width 31 height 20
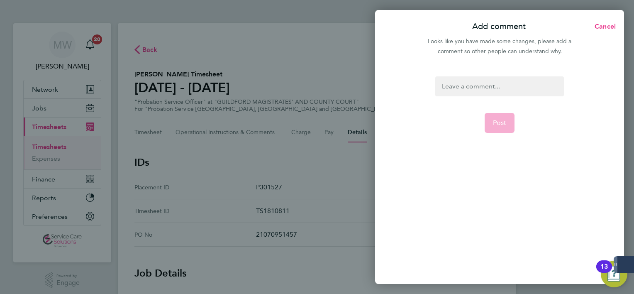
click at [495, 94] on div at bounding box center [499, 86] width 128 height 20
click at [495, 90] on div at bounding box center [499, 86] width 128 height 20
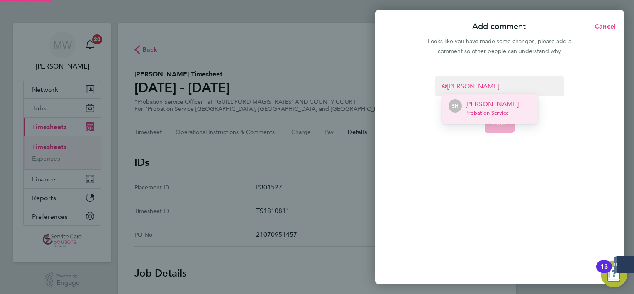
click at [496, 110] on span "Probation Service" at bounding box center [492, 113] width 54 height 7
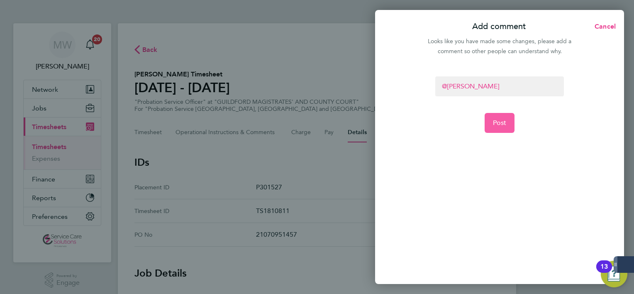
click at [504, 118] on button "Post" at bounding box center [500, 123] width 30 height 20
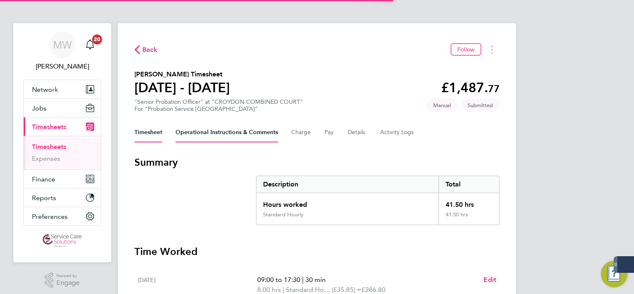
click at [210, 127] on Comments-tab "Operational Instructions & Comments" at bounding box center [226, 132] width 102 height 20
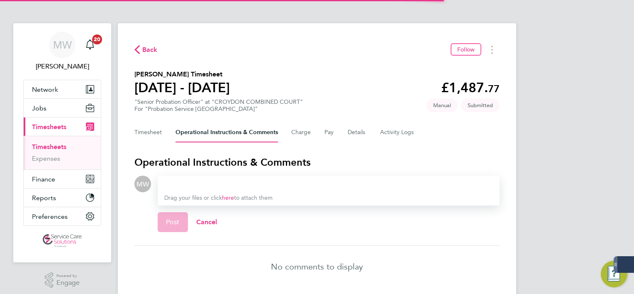
click at [206, 184] on div at bounding box center [328, 184] width 329 height 10
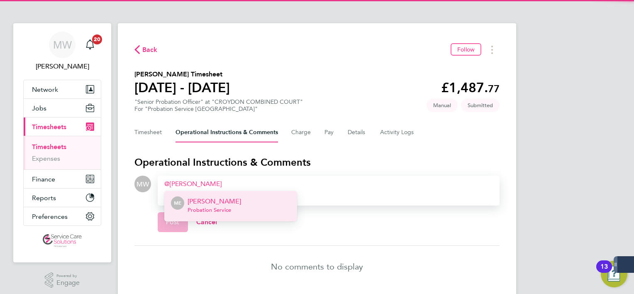
click at [219, 207] on span "Probation Service" at bounding box center [215, 210] width 54 height 7
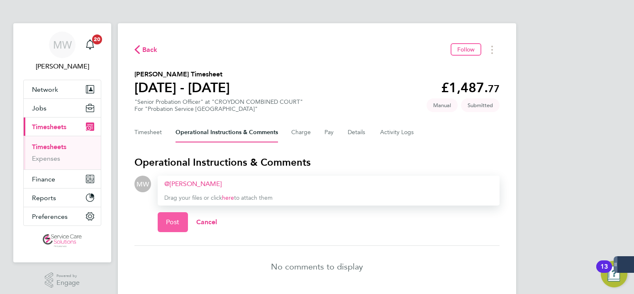
click at [181, 217] on button "Post" at bounding box center [173, 222] width 30 height 20
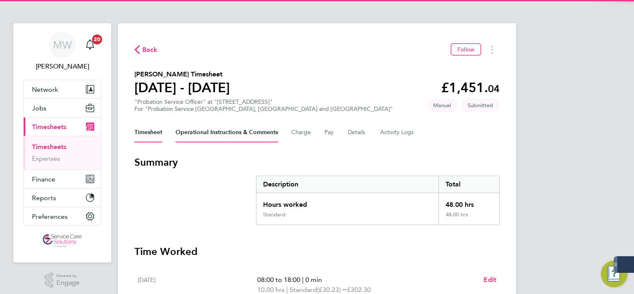
click at [194, 129] on Comments-tab "Operational Instructions & Comments" at bounding box center [226, 132] width 102 height 20
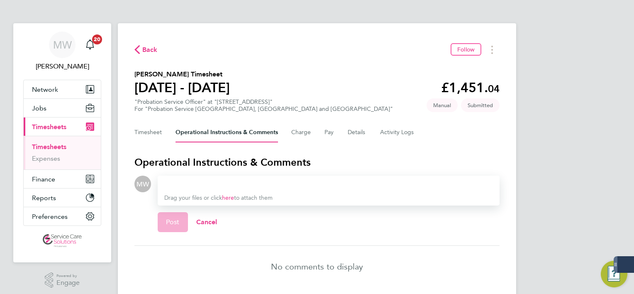
click at [200, 184] on div at bounding box center [328, 184] width 329 height 10
click at [173, 225] on span "Post" at bounding box center [173, 222] width 14 height 8
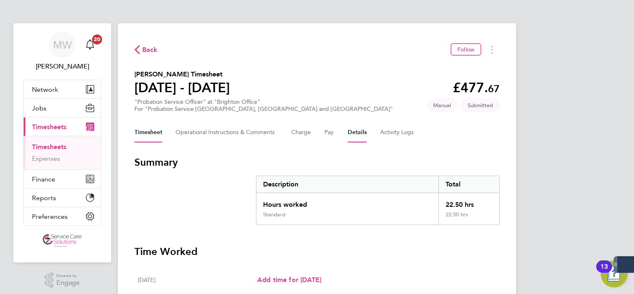
click at [352, 134] on button "Details" at bounding box center [357, 132] width 19 height 20
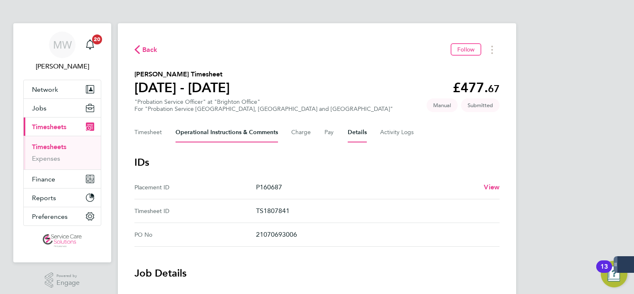
click at [224, 138] on Comments-tab "Operational Instructions & Comments" at bounding box center [226, 132] width 102 height 20
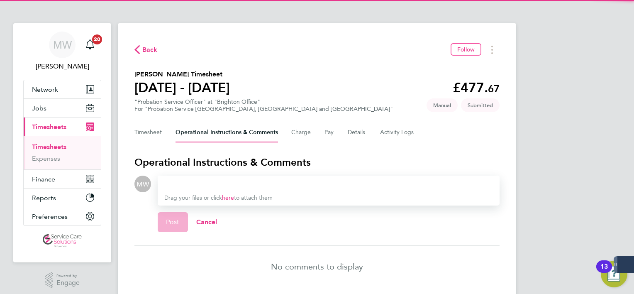
click at [223, 183] on div at bounding box center [328, 184] width 329 height 10
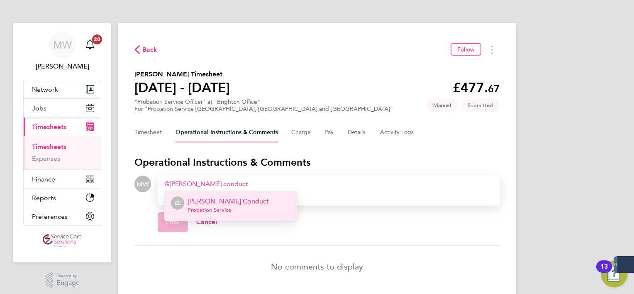
click at [232, 199] on p "Emma Conduct" at bounding box center [228, 201] width 81 height 10
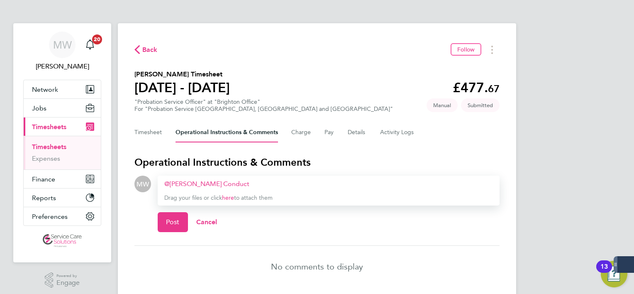
click at [155, 214] on div "Drop your files here Supported files: JPG, JPEG, PNG, GIF or PDF Emma Conduct ​…" at bounding box center [325, 206] width 349 height 63
click at [171, 224] on span "Post" at bounding box center [173, 222] width 14 height 8
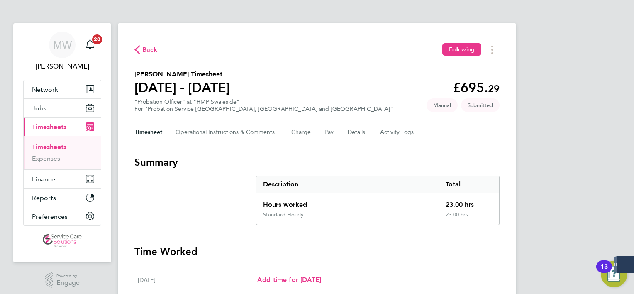
click at [343, 131] on div "Timesheet Operational Instructions & Comments Charge Pay Details Activity Logs" at bounding box center [316, 132] width 365 height 20
click at [349, 131] on button "Details" at bounding box center [357, 132] width 19 height 20
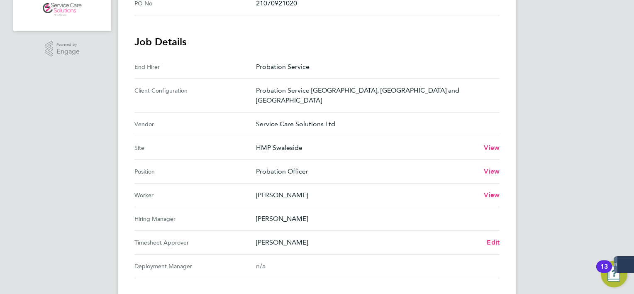
scroll to position [290, 0]
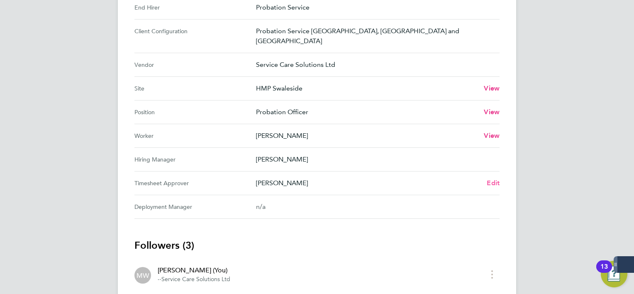
click at [490, 179] on span "Edit" at bounding box center [493, 183] width 13 height 8
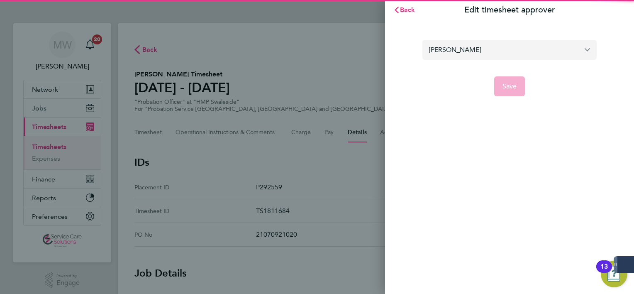
click at [452, 46] on input "[PERSON_NAME]" at bounding box center [509, 49] width 174 height 19
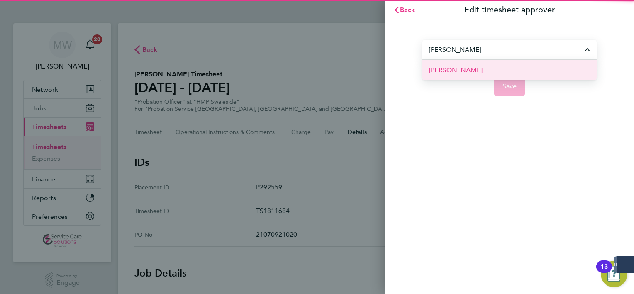
click at [453, 61] on li "[PERSON_NAME]" at bounding box center [509, 70] width 174 height 20
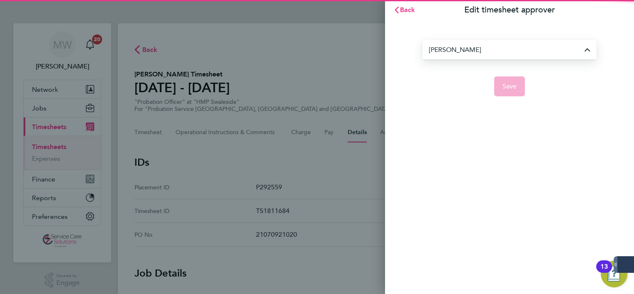
type input "[PERSON_NAME]"
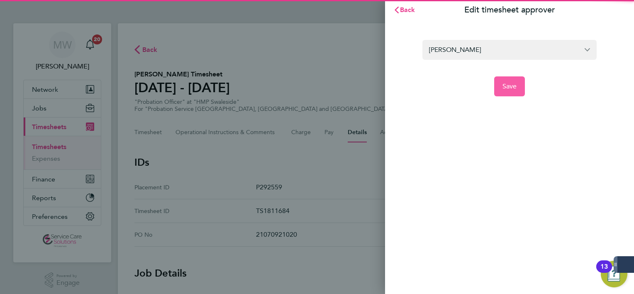
click at [514, 90] on button "Save" at bounding box center [509, 86] width 31 height 20
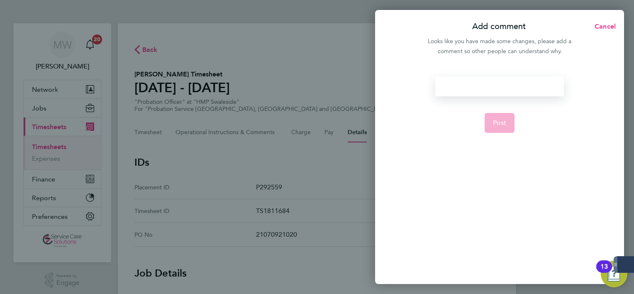
click at [504, 94] on div at bounding box center [499, 86] width 128 height 20
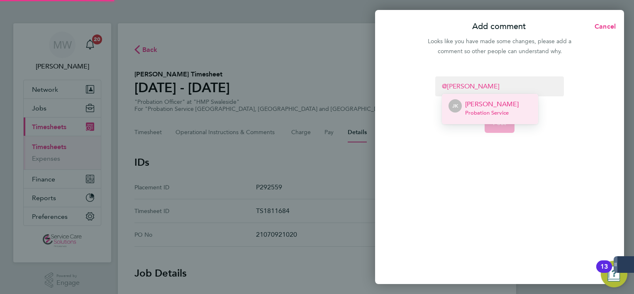
click at [508, 108] on p "[PERSON_NAME]" at bounding box center [492, 104] width 54 height 10
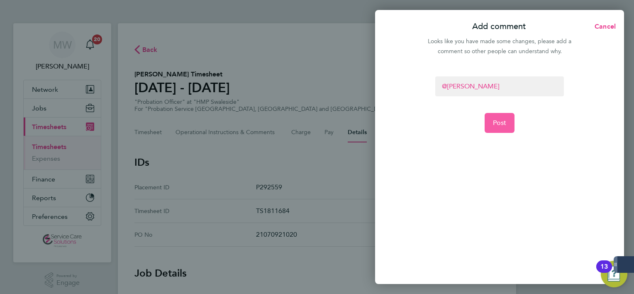
click at [507, 119] on button "Post" at bounding box center [500, 123] width 30 height 20
